Goal: Task Accomplishment & Management: Use online tool/utility

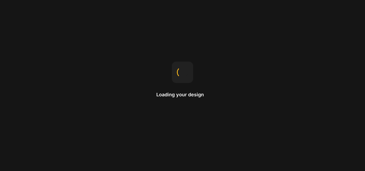
select select "English"
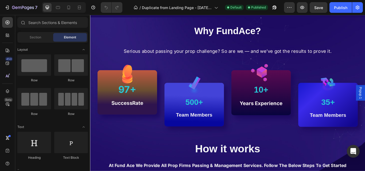
scroll to position [357, 0]
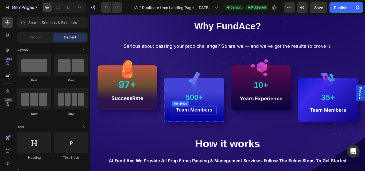
click at [219, 125] on strong "Team Members" at bounding box center [211, 126] width 42 height 7
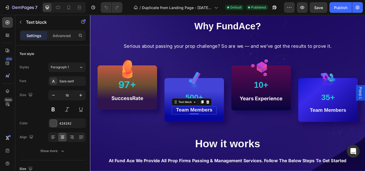
click at [214, 126] on strong "Team Members" at bounding box center [211, 126] width 42 height 7
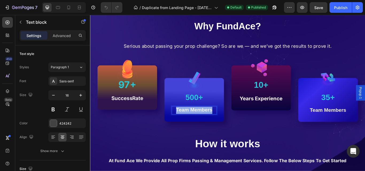
click at [214, 126] on strong "Team Members" at bounding box center [211, 126] width 42 height 7
click at [214, 126] on span "Passed Challenges" at bounding box center [211, 126] width 44 height 6
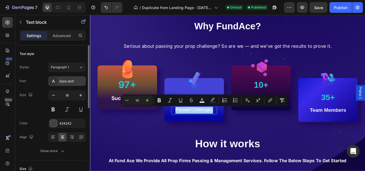
click at [76, 83] on div "Sans-serif" at bounding box center [71, 81] width 25 height 5
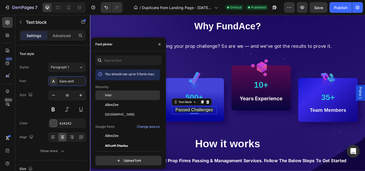
drag, startPoint x: 110, startPoint y: 93, endPoint x: 121, endPoint y: 107, distance: 17.6
click at [110, 93] on span "Inter" at bounding box center [108, 95] width 7 height 5
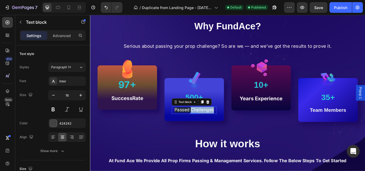
click at [217, 126] on span "Passed Challenges" at bounding box center [211, 126] width 46 height 6
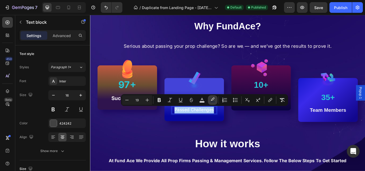
click at [211, 102] on rect "Editor contextual toolbar" at bounding box center [212, 102] width 5 height 1
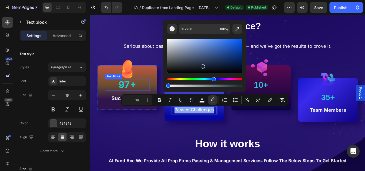
drag, startPoint x: 330, startPoint y: 101, endPoint x: 143, endPoint y: 101, distance: 186.8
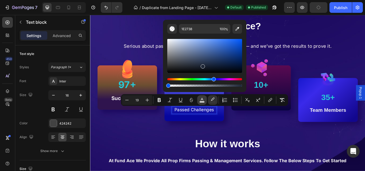
click at [203, 103] on button "color" at bounding box center [202, 100] width 10 height 10
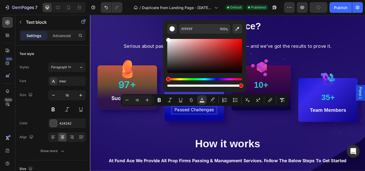
click at [281, 142] on div "Why FundAce? Heading Serious about passing your prop challenge? So are we — and…" at bounding box center [250, 80] width 312 height 128
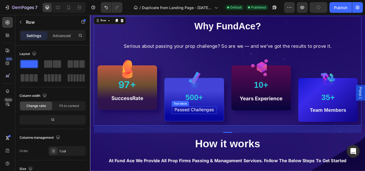
click at [213, 125] on span "Passed Challenges" at bounding box center [211, 126] width 46 height 6
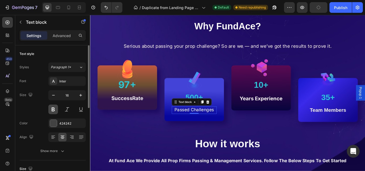
click at [53, 112] on button at bounding box center [53, 110] width 10 height 10
click at [83, 96] on icon "button" at bounding box center [80, 95] width 5 height 5
click at [81, 96] on icon "button" at bounding box center [80, 95] width 5 height 5
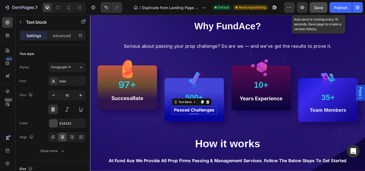
click at [314, 8] on button "Save" at bounding box center [319, 7] width 18 height 11
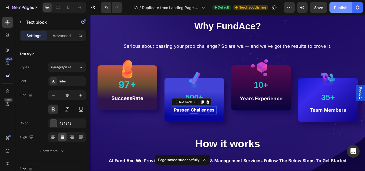
click at [335, 9] on div "Publish" at bounding box center [340, 8] width 13 height 6
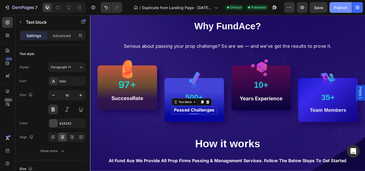
click at [336, 9] on div "Publish" at bounding box center [340, 8] width 13 height 6
click at [340, 9] on div "Publish" at bounding box center [340, 8] width 13 height 6
